Goal: Communication & Community: Answer question/provide support

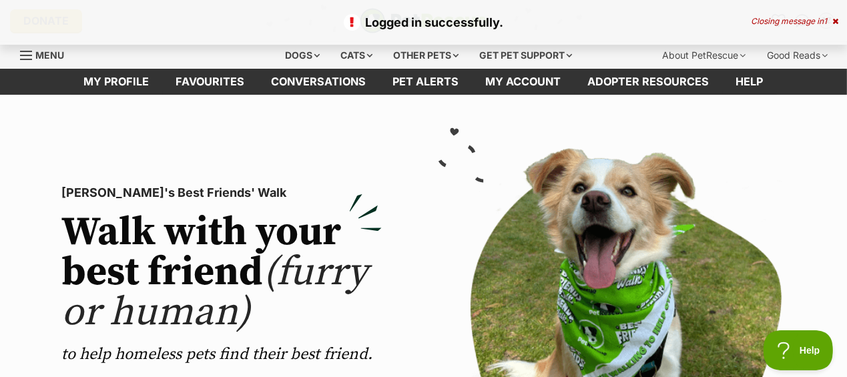
click at [834, 21] on icon at bounding box center [835, 21] width 6 height 8
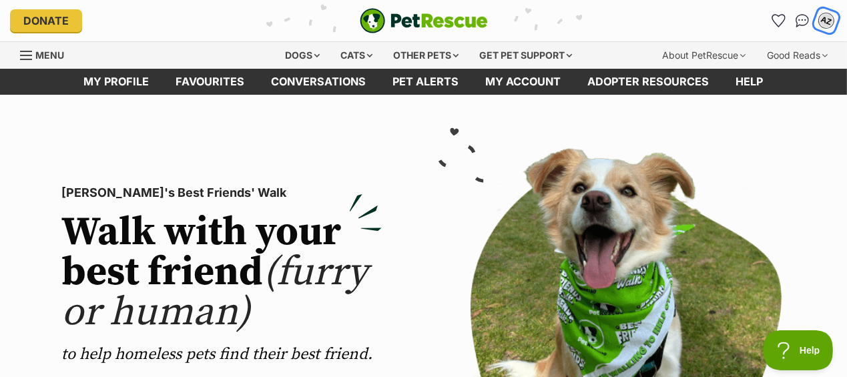
click at [827, 21] on div "AZ" at bounding box center [825, 20] width 17 height 17
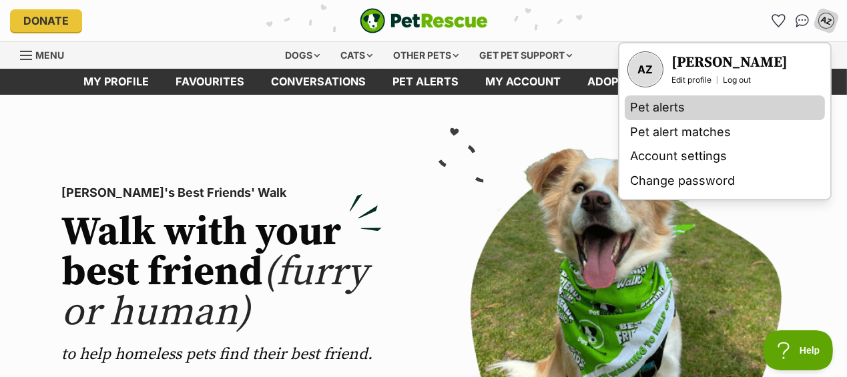
click at [685, 102] on link "Pet alerts" at bounding box center [724, 107] width 200 height 25
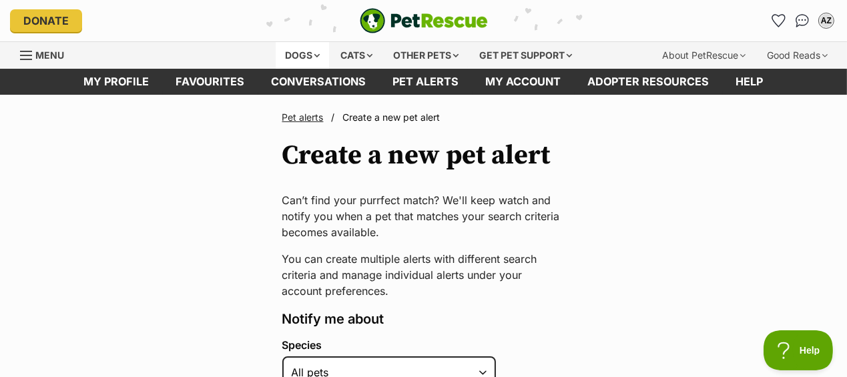
click at [316, 49] on div "Dogs" at bounding box center [302, 55] width 53 height 27
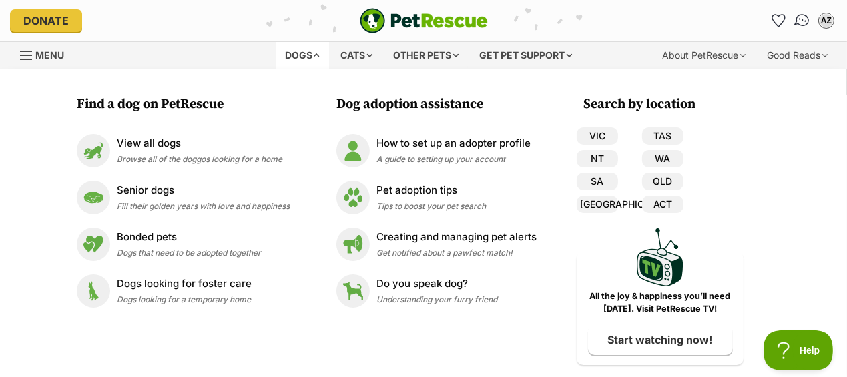
click at [807, 21] on img "Conversations" at bounding box center [802, 20] width 18 height 17
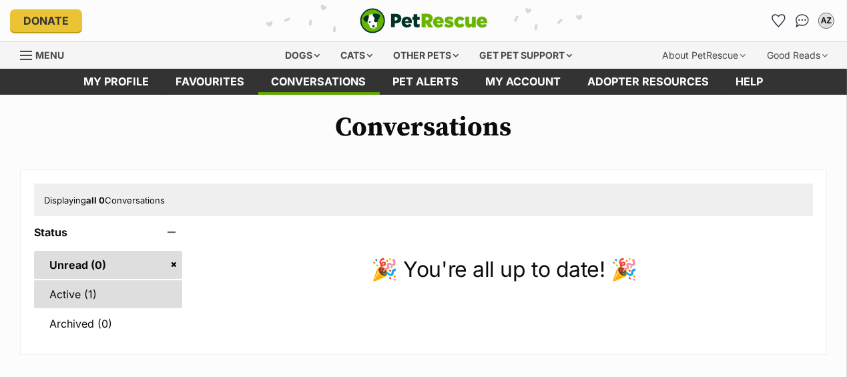
click at [85, 295] on link "Active (1)" at bounding box center [108, 294] width 148 height 28
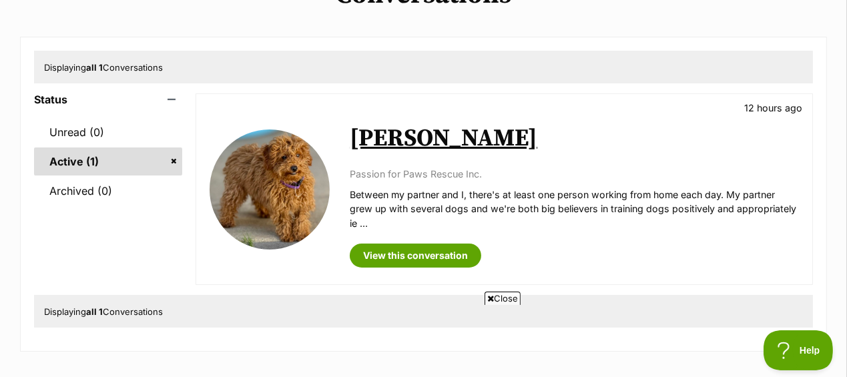
click at [294, 179] on img at bounding box center [269, 189] width 120 height 120
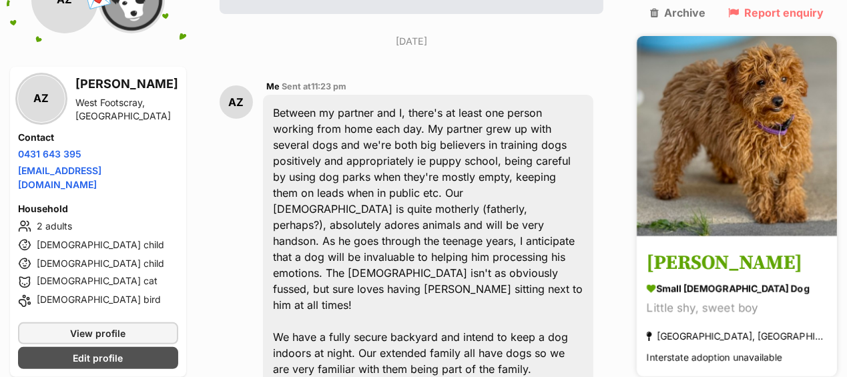
scroll to position [331, 0]
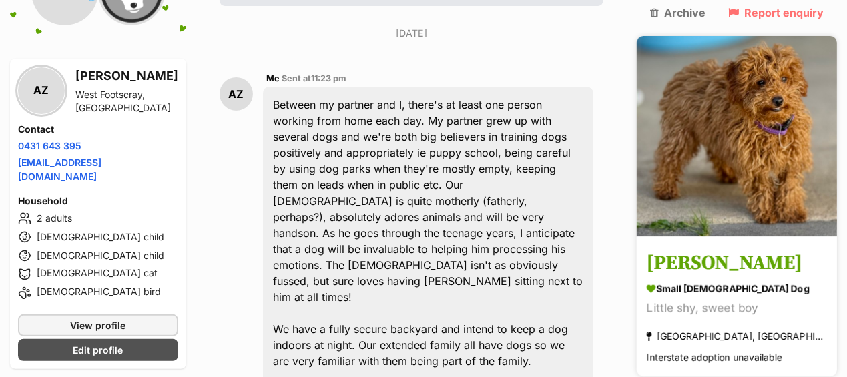
click at [777, 173] on img at bounding box center [736, 136] width 200 height 200
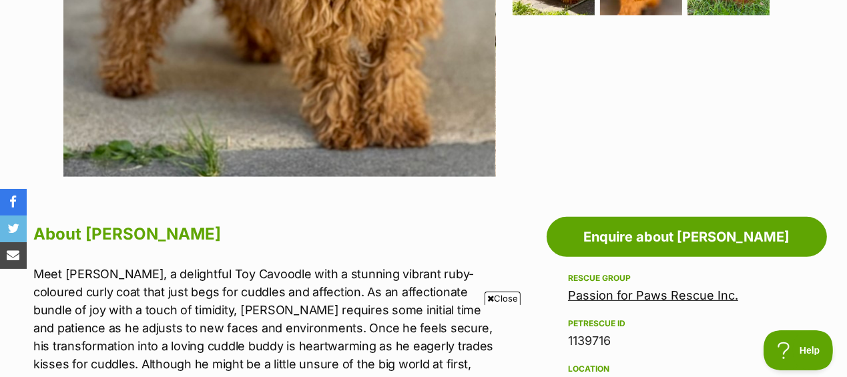
scroll to position [667, 0]
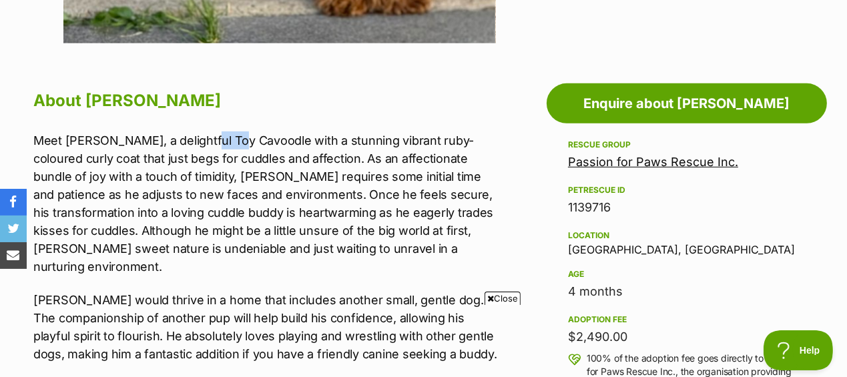
drag, startPoint x: 203, startPoint y: 139, endPoint x: 238, endPoint y: 139, distance: 34.0
click at [238, 139] on p "Meet Quade, a delightful Toy Cavoodle with a stunning vibrant ruby-coloured cur…" at bounding box center [268, 203] width 470 height 144
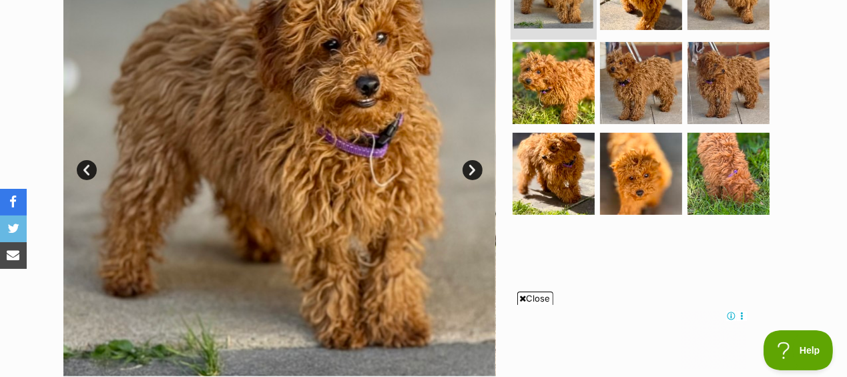
scroll to position [0, 0]
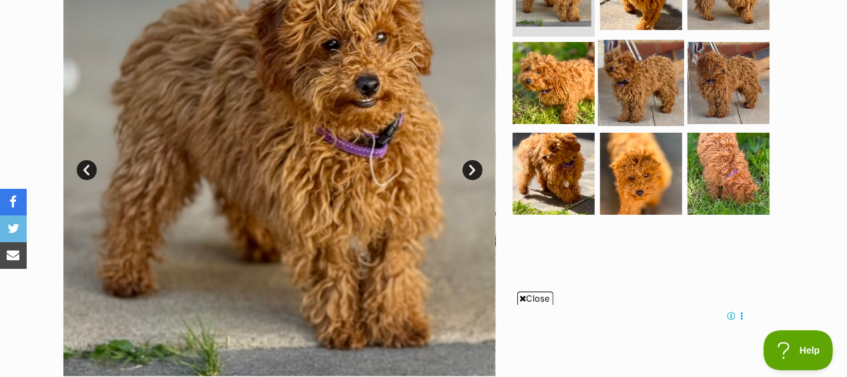
click at [653, 92] on img at bounding box center [641, 83] width 86 height 86
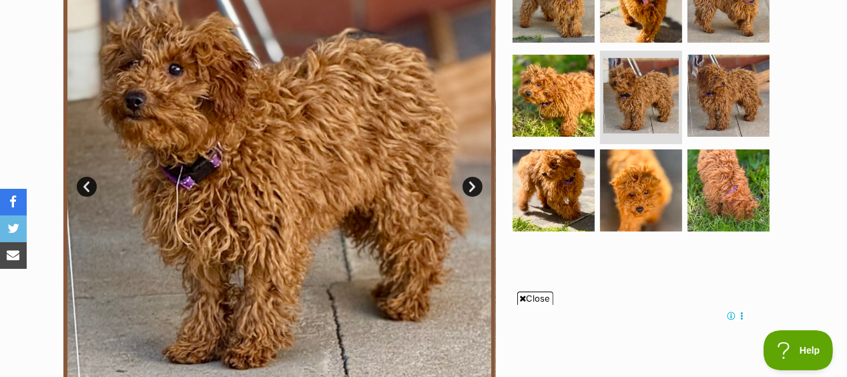
scroll to position [334, 0]
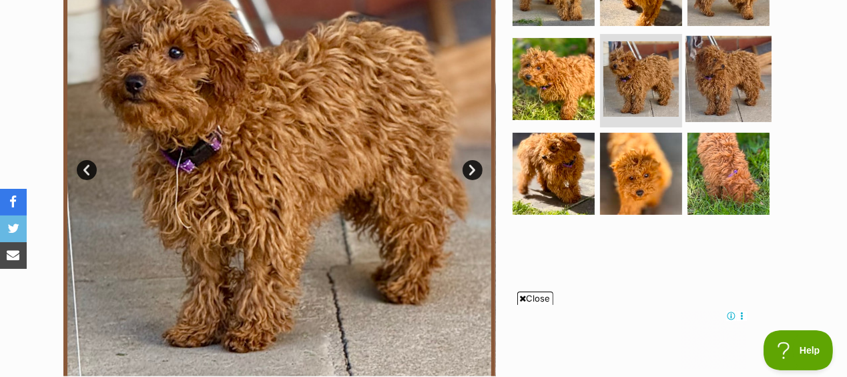
drag, startPoint x: 733, startPoint y: 87, endPoint x: 737, endPoint y: 93, distance: 7.1
click at [733, 87] on img at bounding box center [728, 79] width 86 height 86
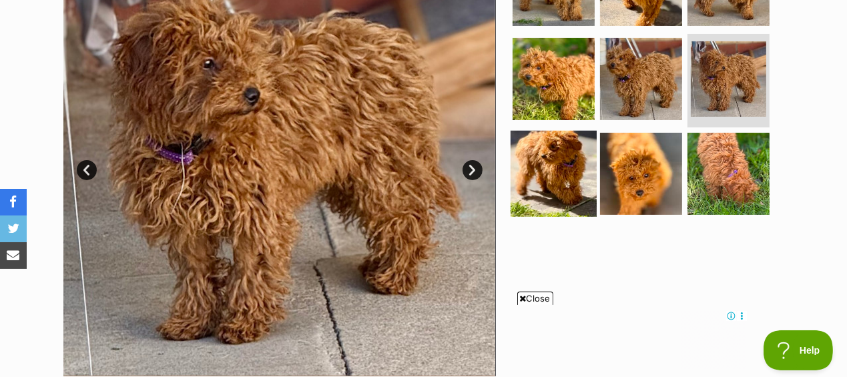
click at [580, 173] on img at bounding box center [553, 174] width 86 height 86
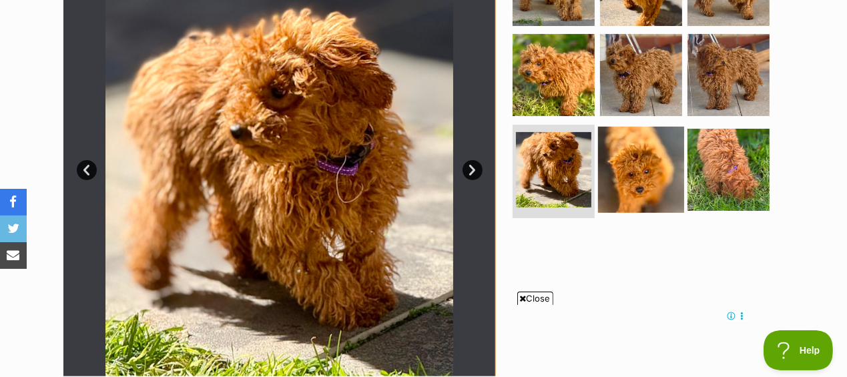
scroll to position [0, 0]
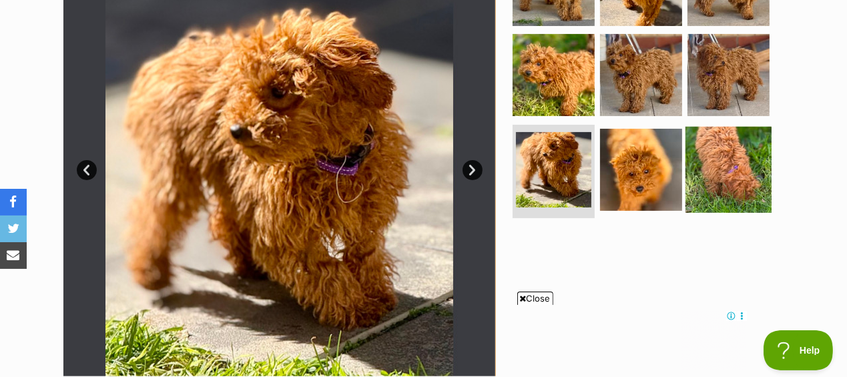
click at [717, 159] on img at bounding box center [728, 170] width 86 height 86
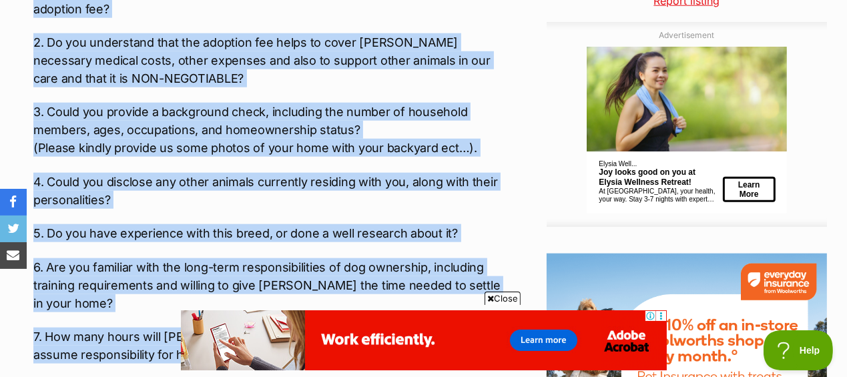
scroll to position [1684, 0]
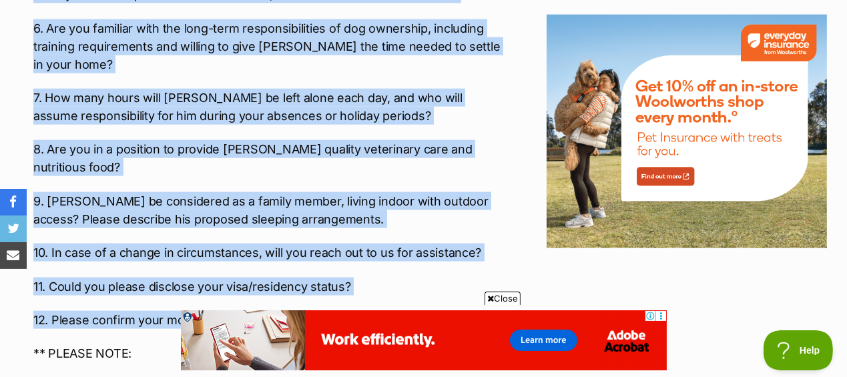
drag, startPoint x: 34, startPoint y: 63, endPoint x: 326, endPoint y: 268, distance: 357.2
copy div "1. Have you thoroughly read through Quade’s profile and are aware of his adopti…"
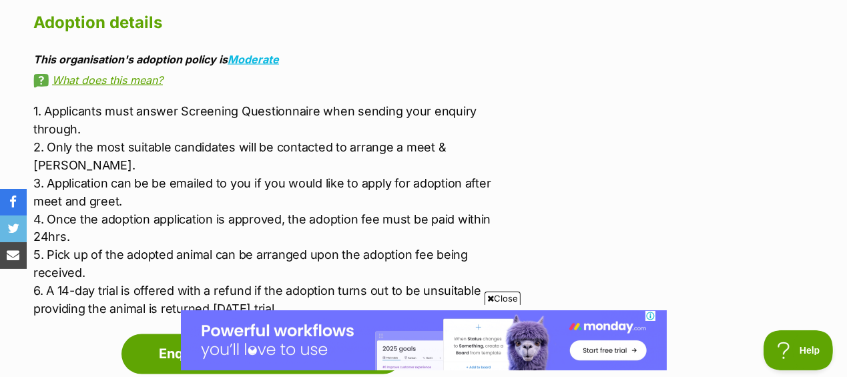
scroll to position [2284, 0]
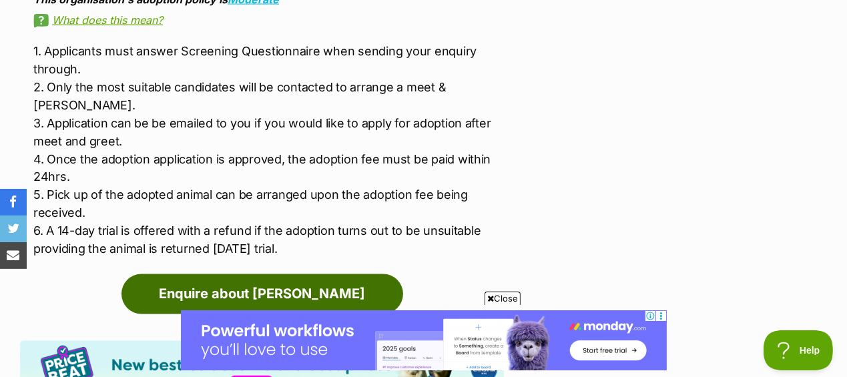
click at [246, 274] on link "Enquire about Quade" at bounding box center [262, 294] width 282 height 40
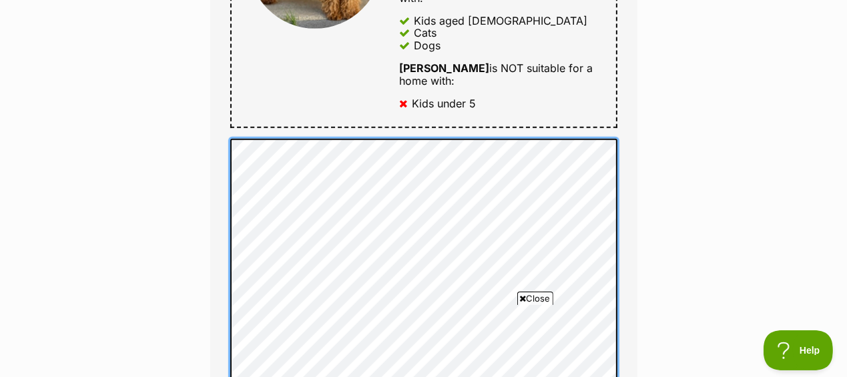
scroll to position [870, 0]
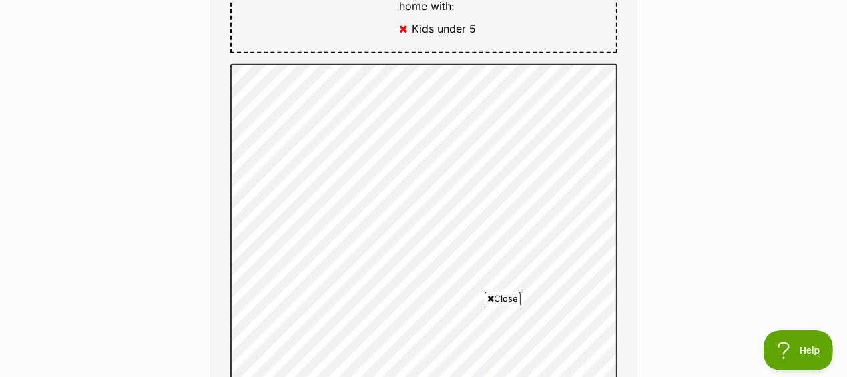
click at [492, 298] on icon at bounding box center [490, 298] width 7 height 9
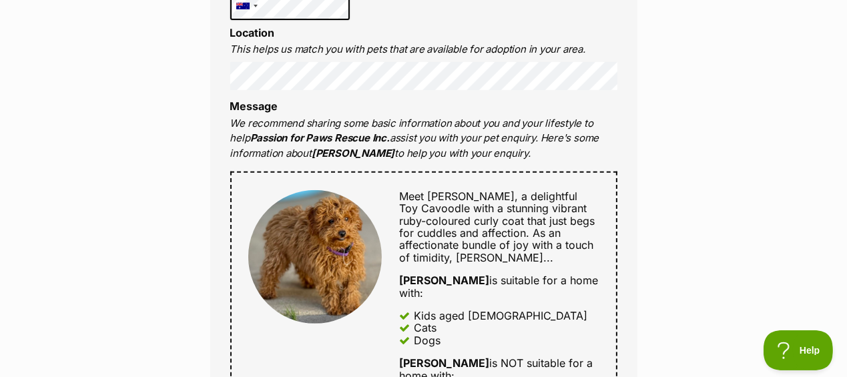
scroll to position [565, 0]
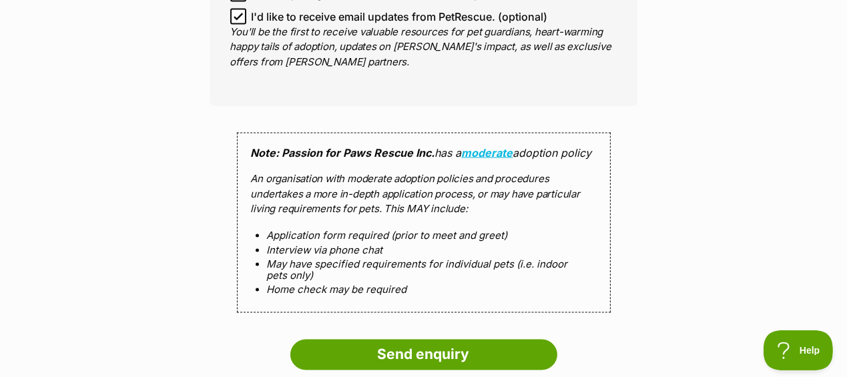
scroll to position [2300, 0]
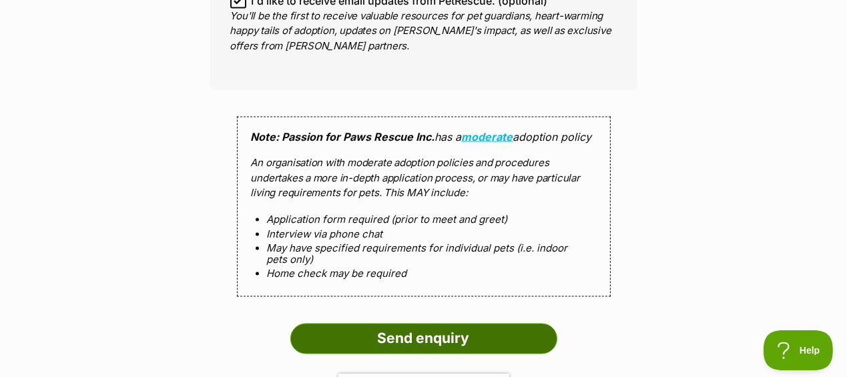
click at [417, 324] on input "Send enquiry" at bounding box center [423, 339] width 267 height 31
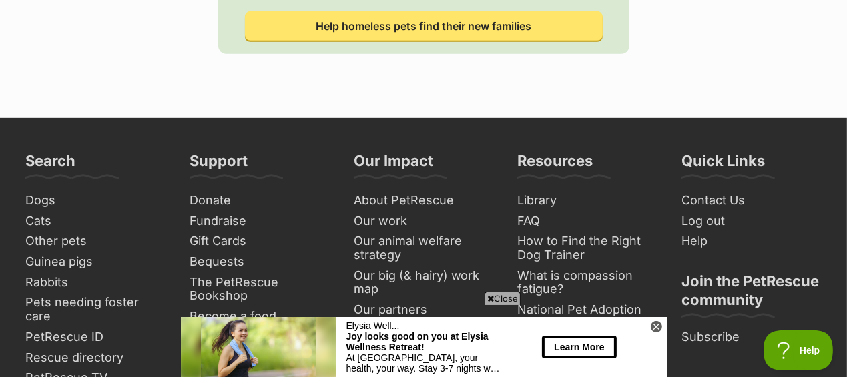
scroll to position [734, 0]
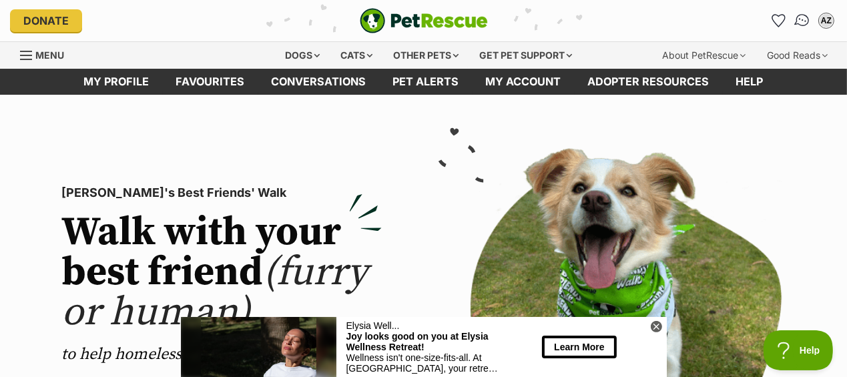
click at [807, 21] on img "Conversations" at bounding box center [802, 20] width 18 height 17
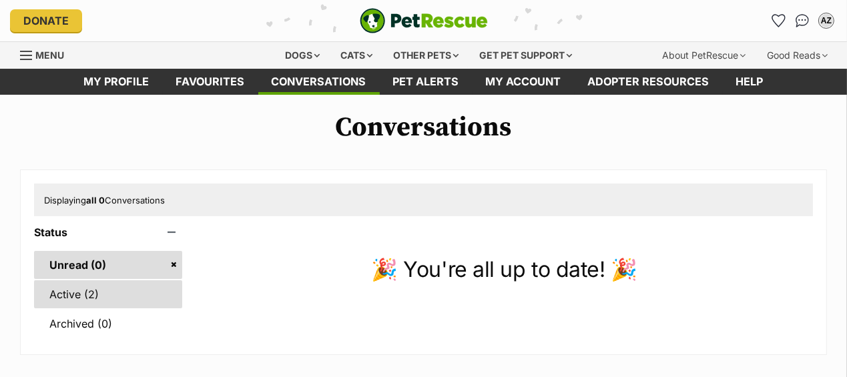
click at [68, 294] on link "Active (2)" at bounding box center [108, 294] width 148 height 28
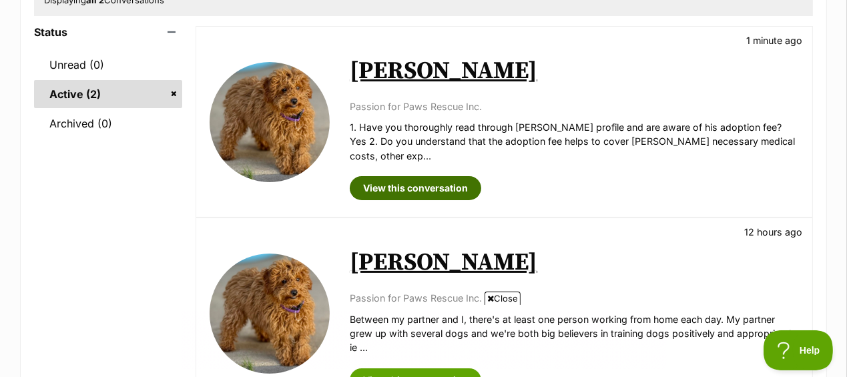
click at [425, 179] on link "View this conversation" at bounding box center [415, 188] width 131 height 24
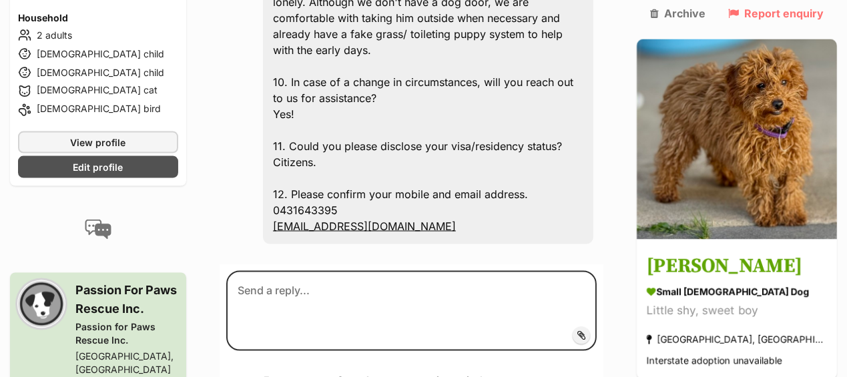
scroll to position [2098, 0]
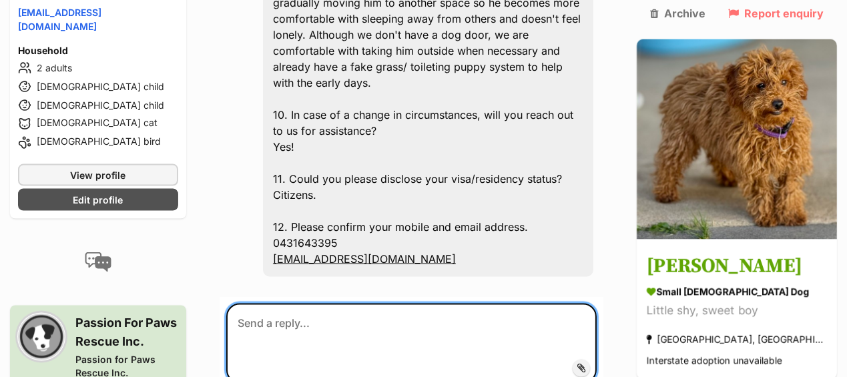
click at [372, 304] on textarea at bounding box center [411, 344] width 370 height 80
type textarea "Oops - backyard is 130square metres of play space."
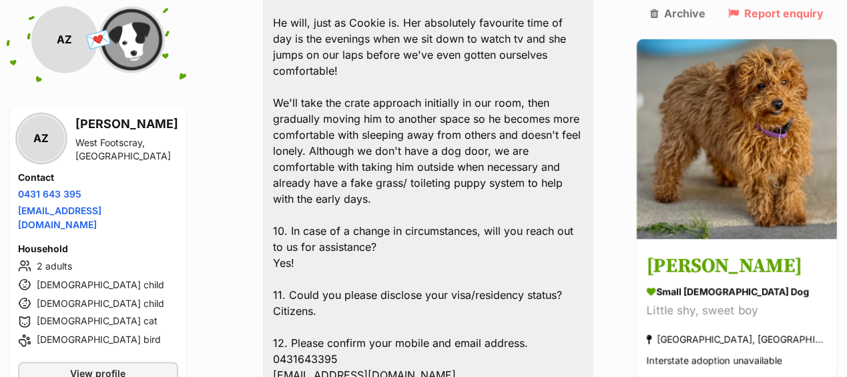
scroll to position [1981, 0]
drag, startPoint x: 529, startPoint y: 276, endPoint x: 318, endPoint y: 276, distance: 210.8
